Goal: Leave review/rating: Share an evaluation or opinion about a product, service, or content

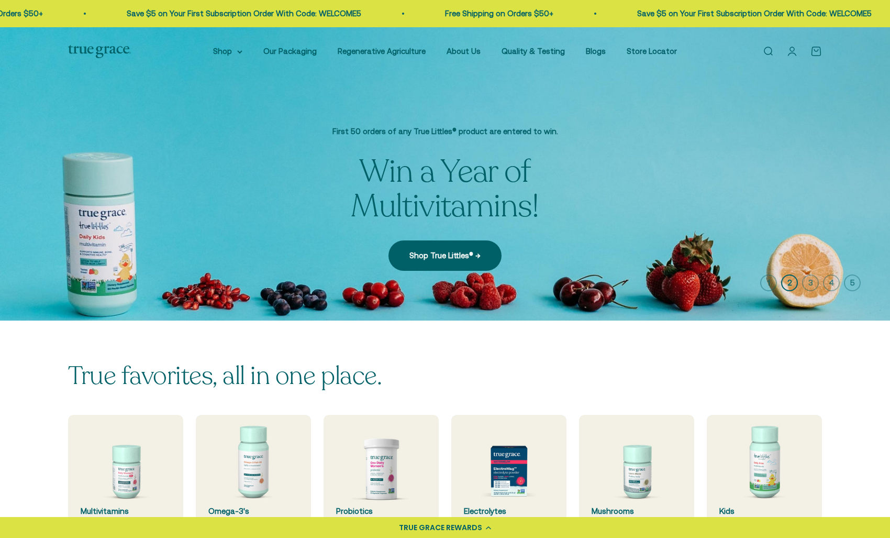
click at [563, 156] on p "Win a Year of Multivitamins!" at bounding box center [444, 188] width 345 height 69
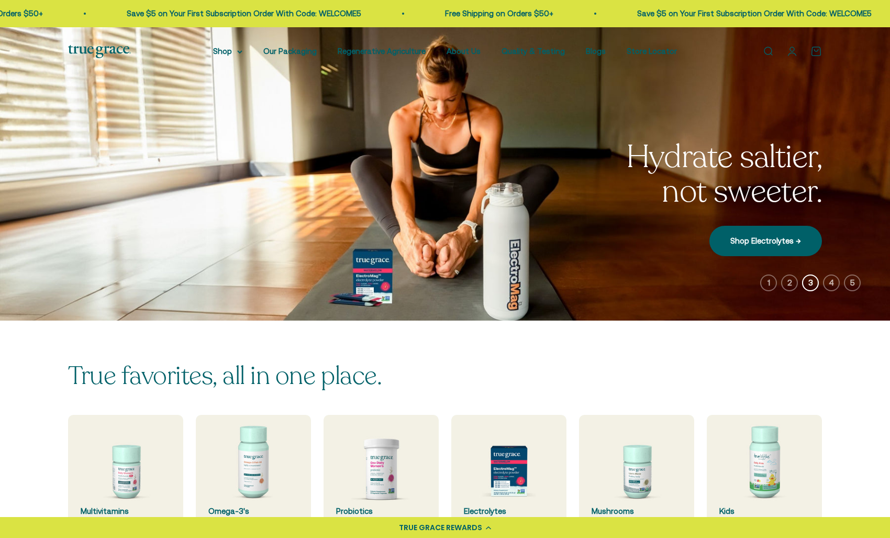
click at [563, 156] on img at bounding box center [445, 173] width 890 height 293
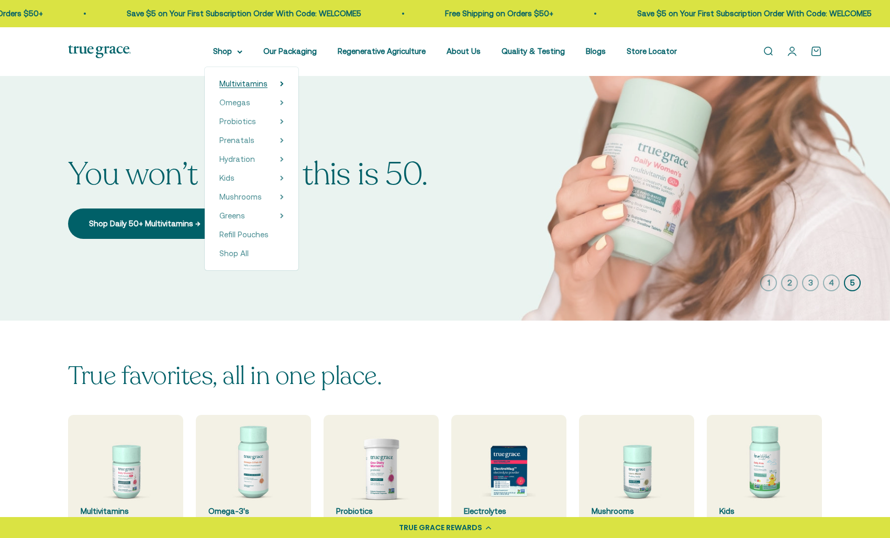
click at [267, 84] on span "Multivitamins" at bounding box center [243, 83] width 48 height 9
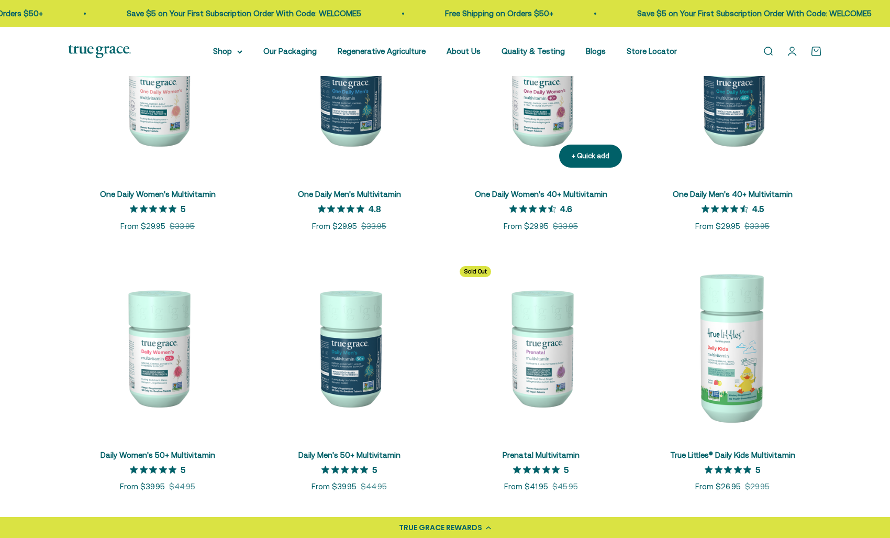
scroll to position [288, 0]
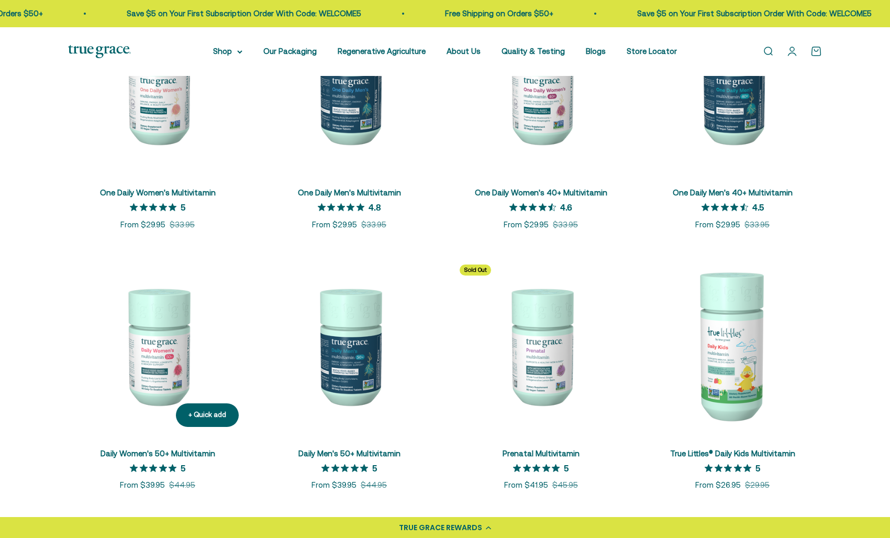
click at [163, 360] on img at bounding box center [157, 345] width 179 height 179
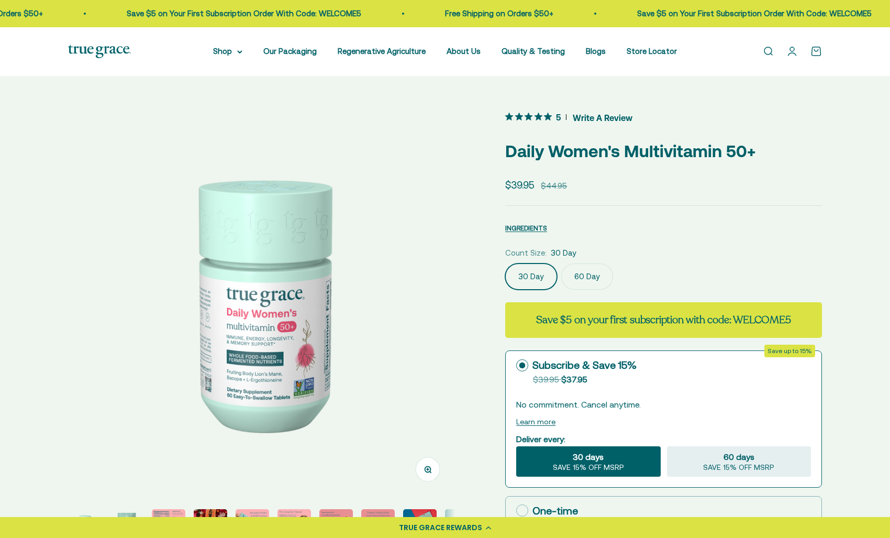
click at [582, 117] on span "Write A Review" at bounding box center [603, 117] width 60 height 16
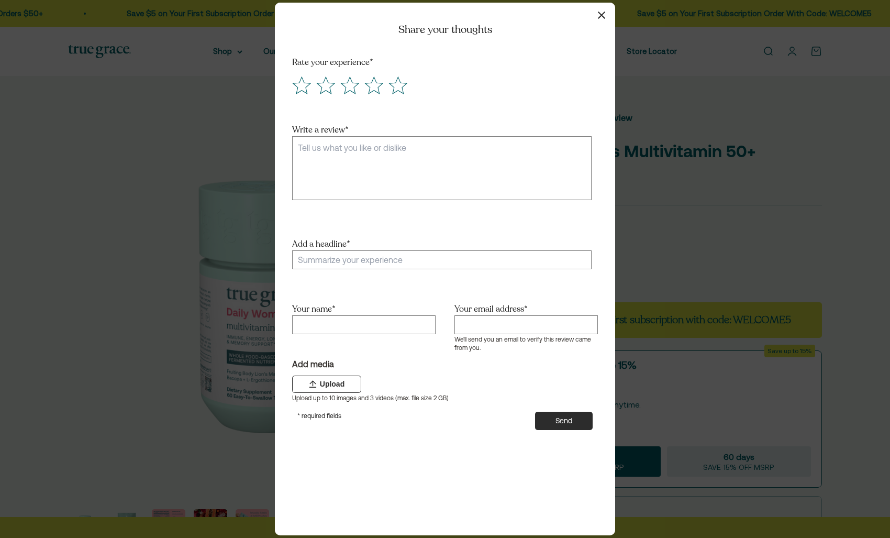
click at [602, 15] on icon "button" at bounding box center [601, 15] width 7 height 7
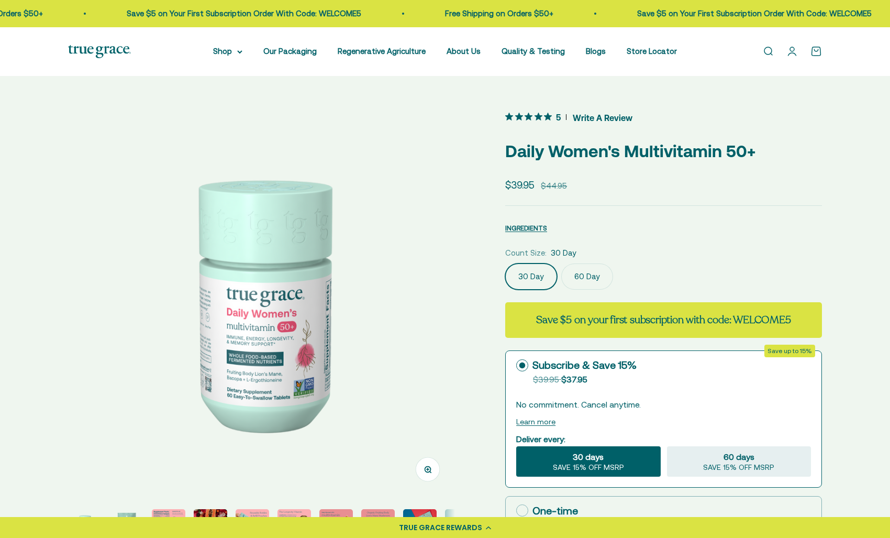
scroll to position [2000, 0]
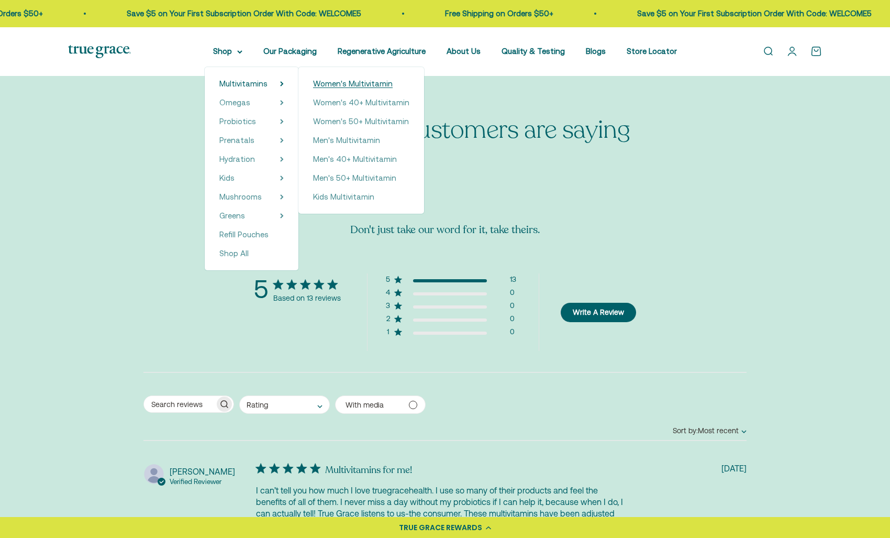
click at [355, 83] on span "Women's Multivitamin" at bounding box center [353, 83] width 80 height 9
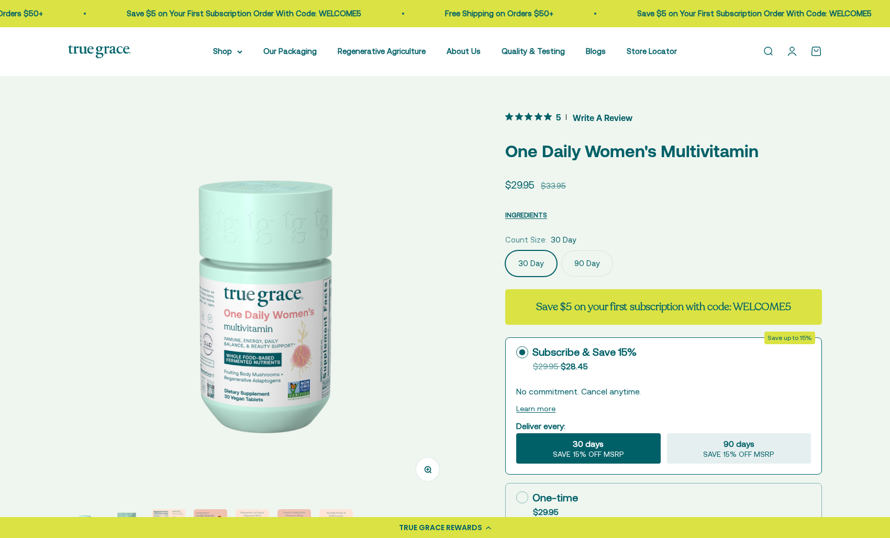
click at [600, 115] on span "Write A Review" at bounding box center [603, 117] width 60 height 16
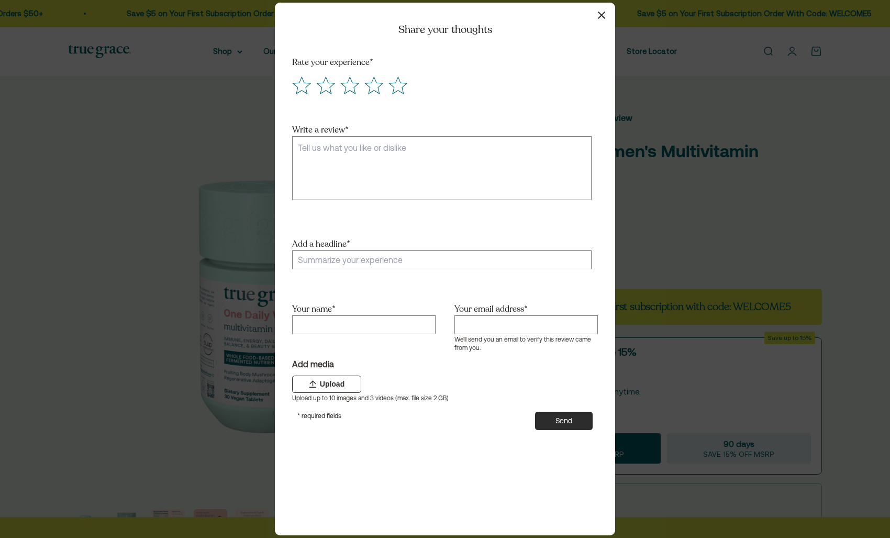
click at [603, 16] on icon "button" at bounding box center [601, 15] width 7 height 7
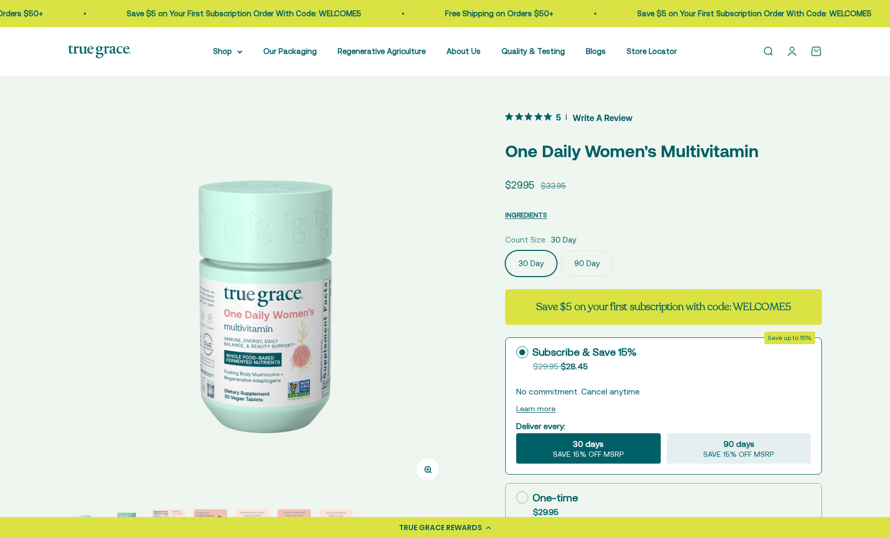
click at [536, 116] on icon "5 out 5 stars rating in total 11 reviews. Jump to reviews." at bounding box center [538, 117] width 8 height 8
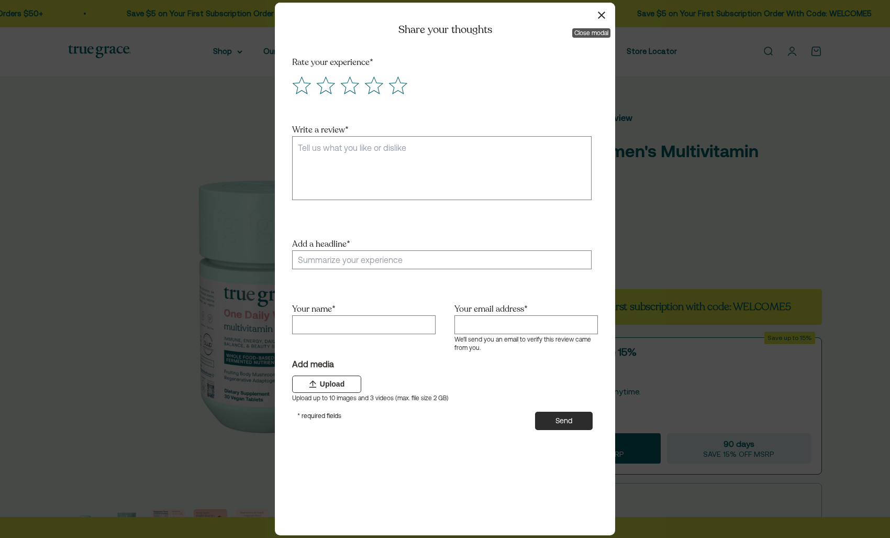
click at [602, 16] on icon "button" at bounding box center [601, 15] width 7 height 7
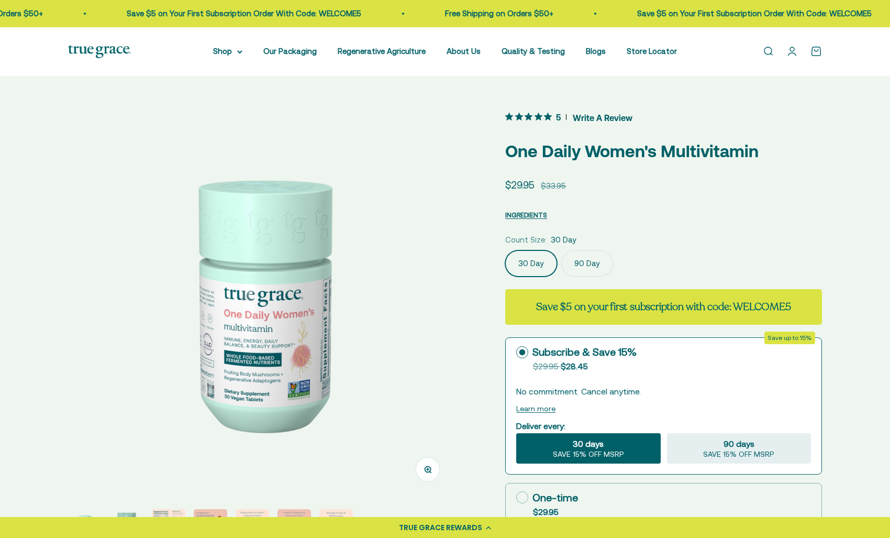
click at [547, 116] on icon "5 out 5 stars rating in total 11 reviews. Jump to reviews." at bounding box center [548, 117] width 8 height 8
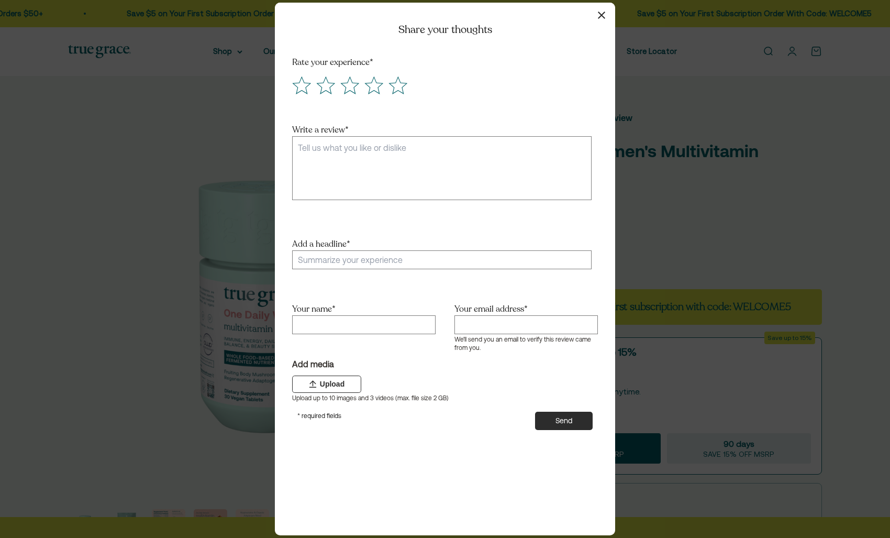
click at [604, 14] on icon "button" at bounding box center [601, 15] width 7 height 7
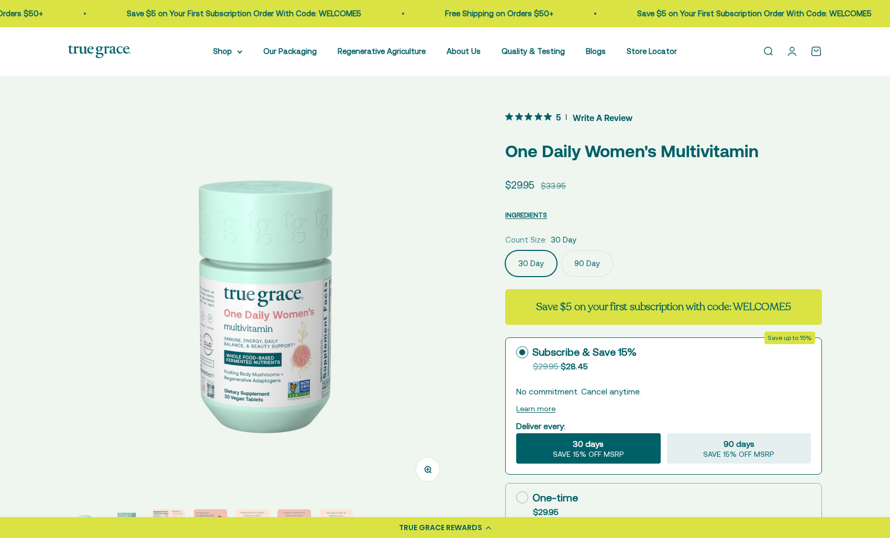
click at [611, 116] on span "Write A Review" at bounding box center [603, 117] width 60 height 16
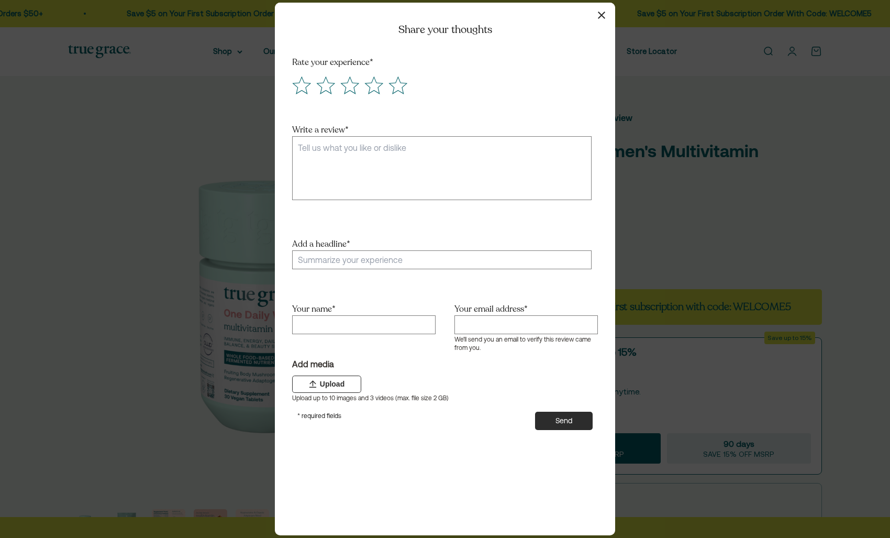
click at [603, 13] on icon "button" at bounding box center [601, 15] width 7 height 7
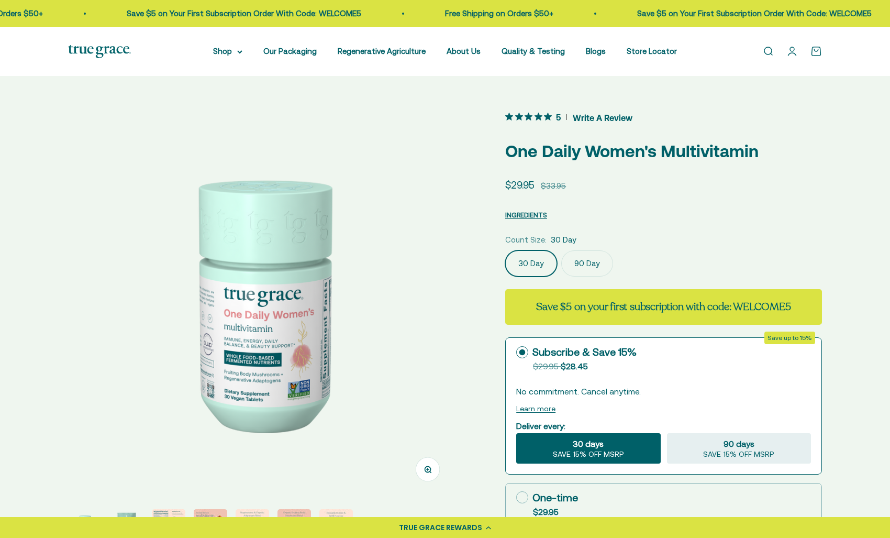
click at [550, 116] on icon "5 out 5 stars rating in total 11 reviews. Jump to reviews." at bounding box center [548, 117] width 8 height 8
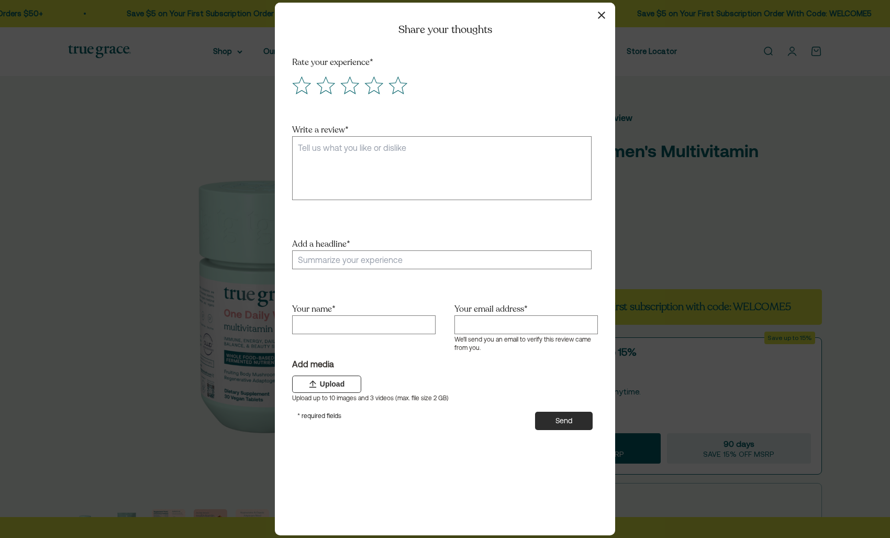
click at [603, 15] on icon "button" at bounding box center [601, 15] width 7 height 7
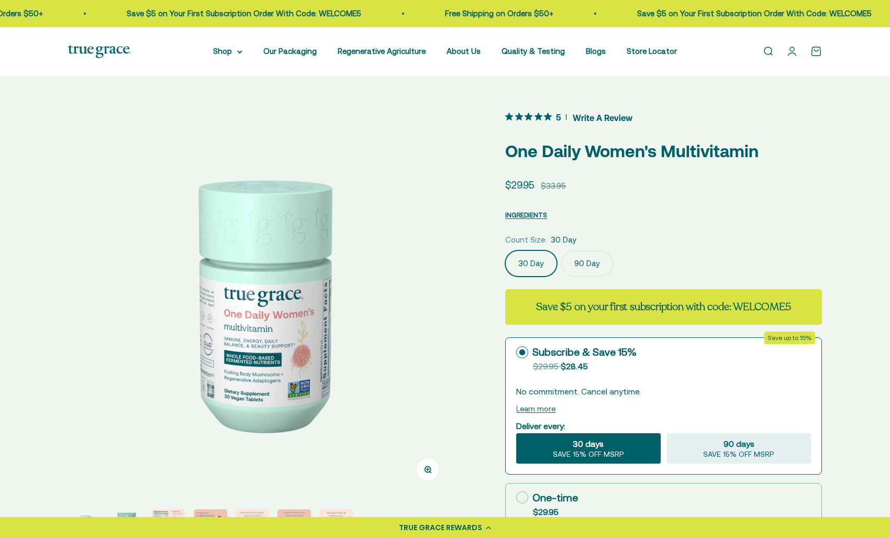
click at [543, 116] on span "5 out 5 stars rating in total 11 reviews. Jump to reviews." at bounding box center [530, 116] width 51 height 15
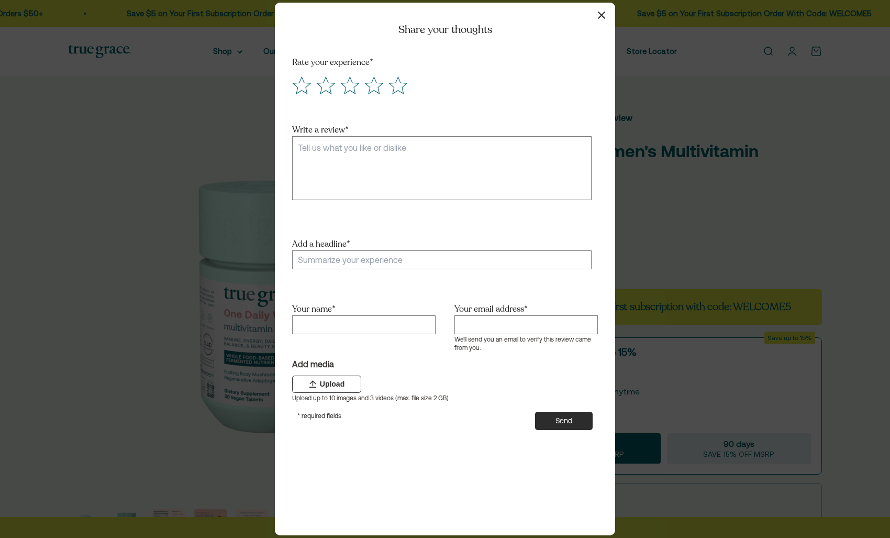
click at [600, 16] on icon "button" at bounding box center [601, 15] width 7 height 7
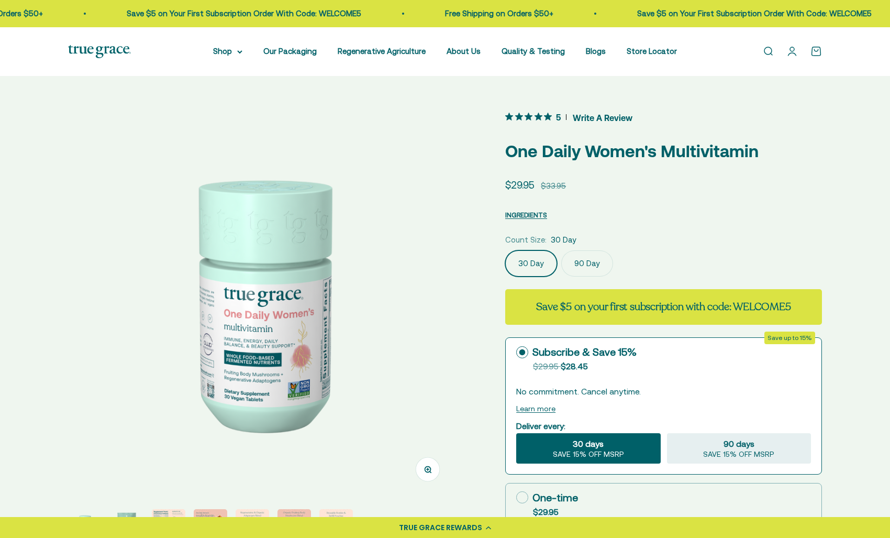
click at [111, 49] on img at bounding box center [99, 51] width 63 height 13
